Goal: Find specific page/section: Find specific page/section

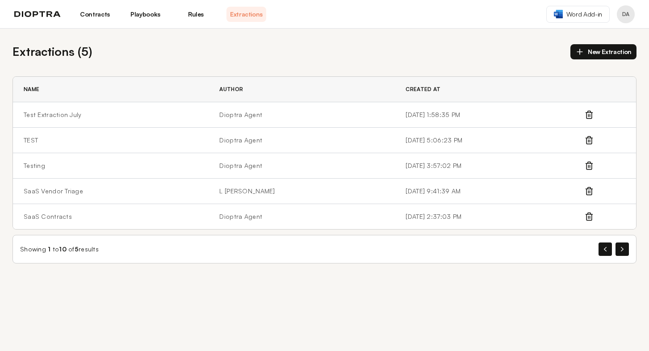
click at [141, 12] on link "Playbooks" at bounding box center [146, 14] width 40 height 15
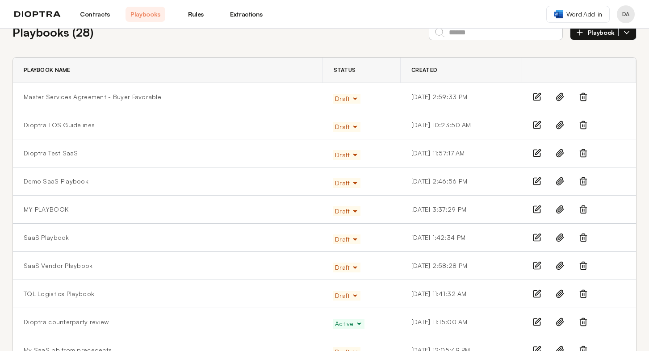
scroll to position [20, 0]
click at [59, 127] on link "Dioptra TOS Guidelines" at bounding box center [59, 124] width 71 height 9
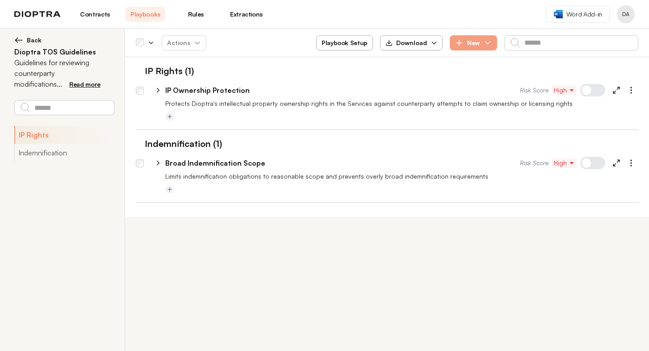
click at [159, 164] on icon at bounding box center [158, 163] width 2 height 4
select select "*****"
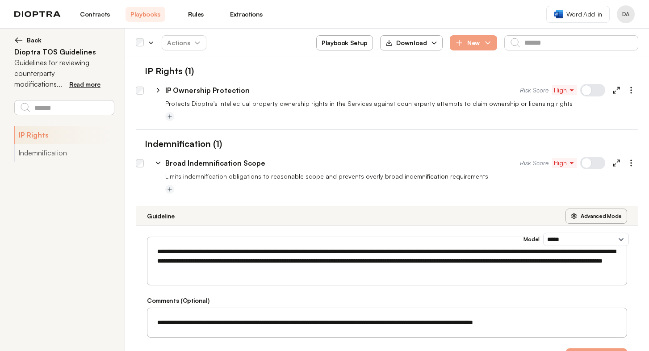
click at [159, 164] on icon at bounding box center [158, 163] width 4 height 2
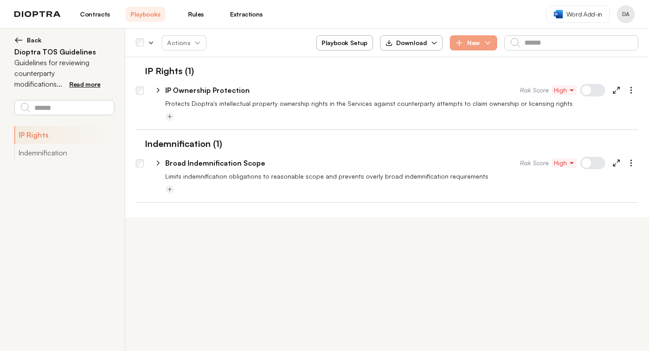
click at [134, 14] on link "Playbooks" at bounding box center [146, 14] width 40 height 15
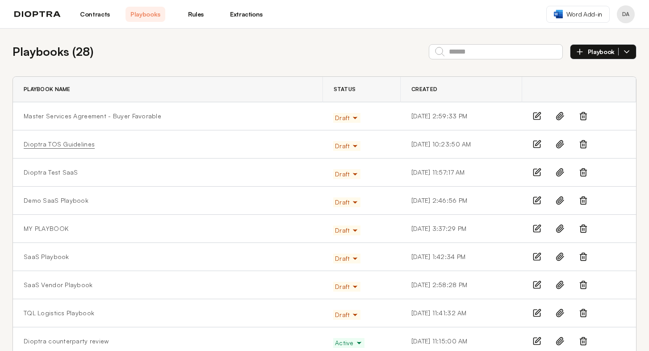
click at [61, 146] on link "Dioptra TOS Guidelines" at bounding box center [59, 144] width 71 height 9
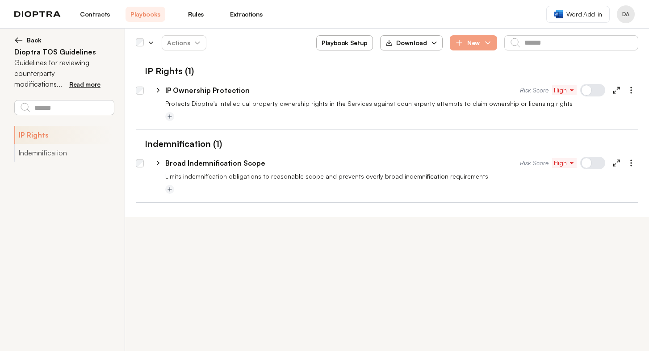
click at [617, 89] on icon at bounding box center [617, 90] width 8 height 8
select select "*****"
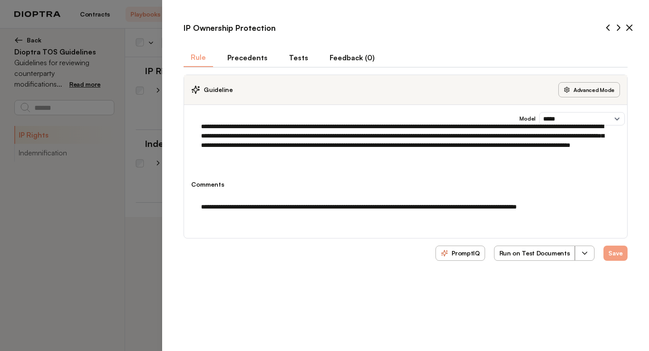
type textarea "*"
click at [109, 36] on body "**********" at bounding box center [324, 175] width 649 height 351
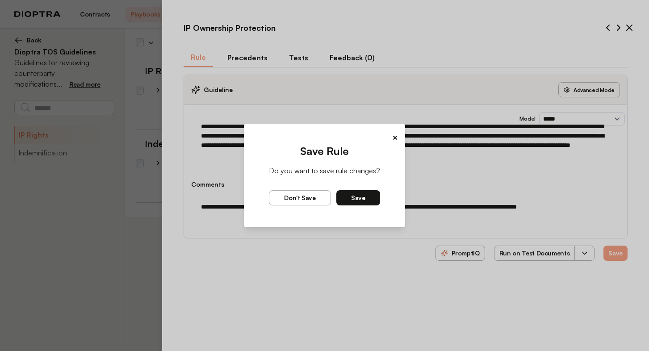
click at [310, 200] on span "Don't save" at bounding box center [300, 198] width 32 height 8
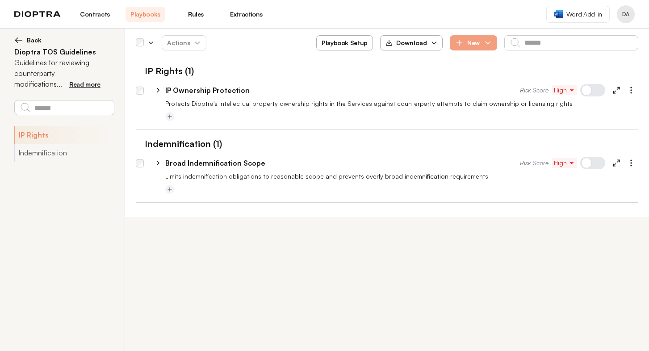
click at [243, 9] on link "Extractions" at bounding box center [247, 14] width 40 height 15
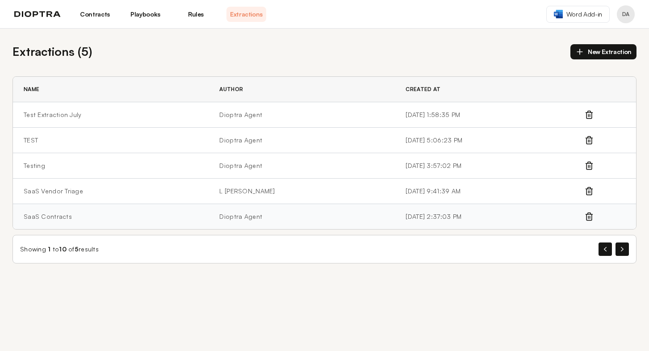
click at [50, 219] on td "SaaS Contracts" at bounding box center [111, 216] width 196 height 25
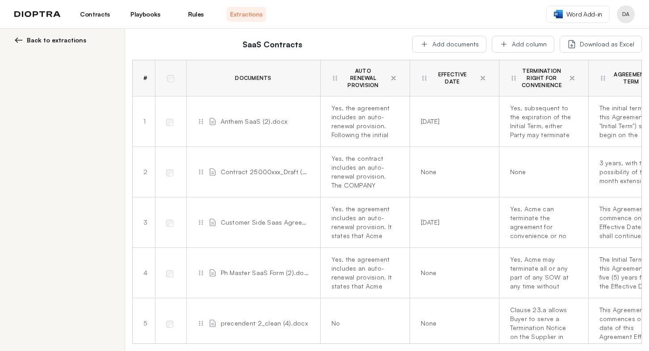
click at [241, 17] on link "Extractions" at bounding box center [247, 14] width 40 height 15
